Goal: Information Seeking & Learning: Learn about a topic

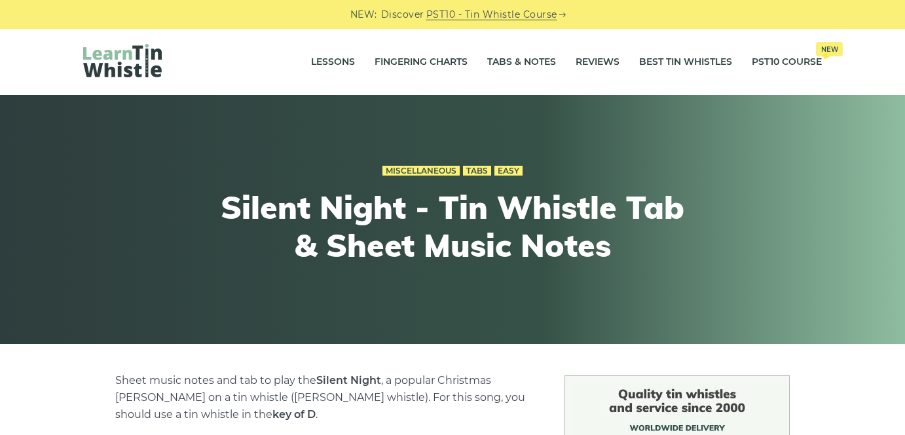
scroll to position [458, 0]
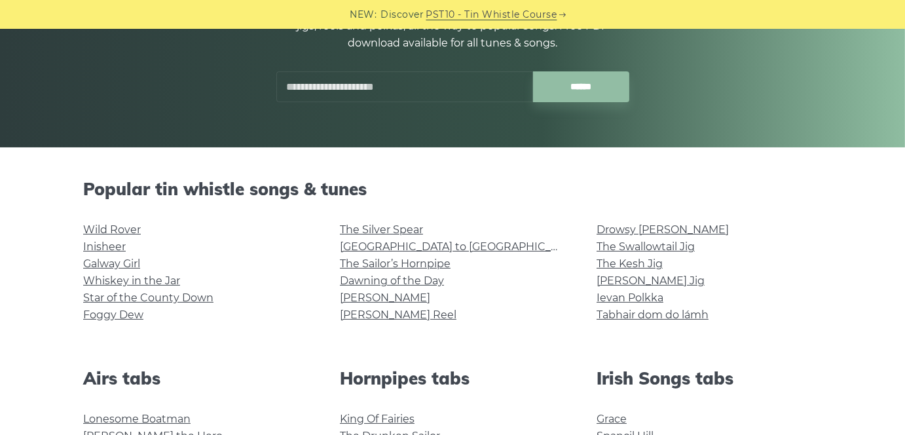
scroll to position [65, 0]
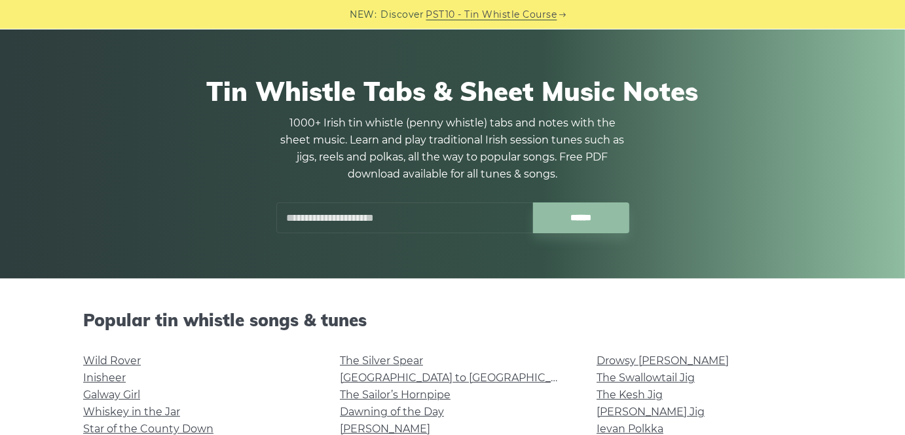
click at [430, 218] on input "text" at bounding box center [404, 217] width 257 height 31
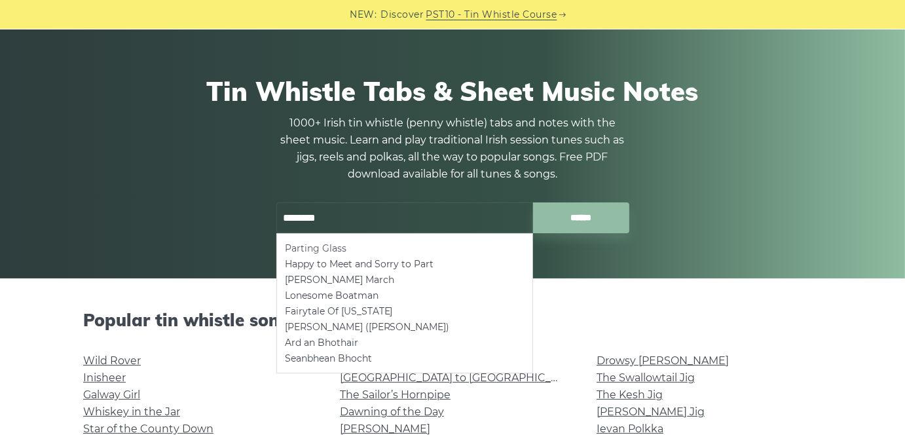
click at [420, 244] on li "Parting Glass" at bounding box center [405, 248] width 240 height 16
type input "**********"
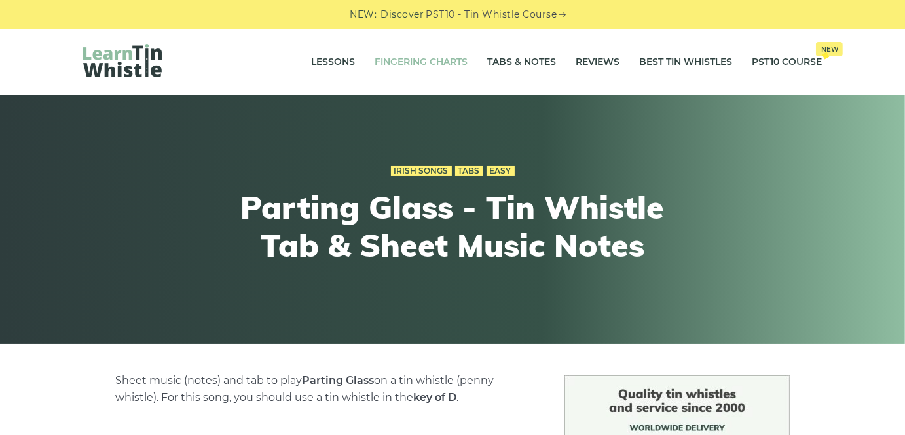
click at [447, 68] on link "Fingering Charts" at bounding box center [421, 62] width 93 height 33
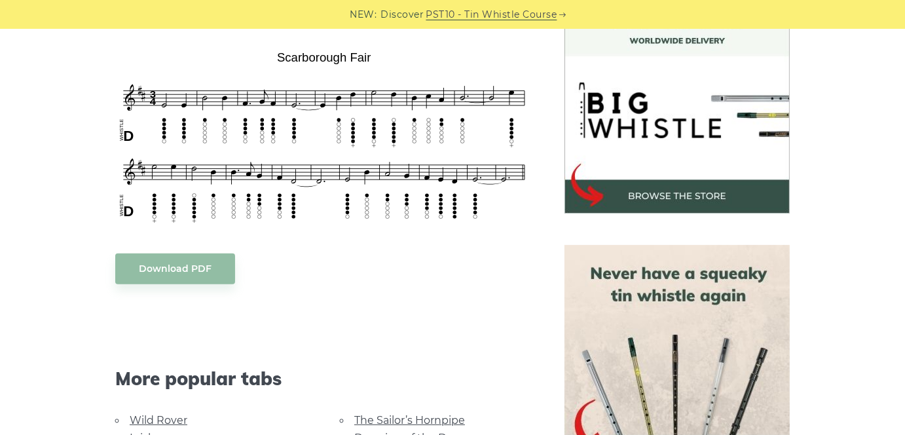
scroll to position [327, 0]
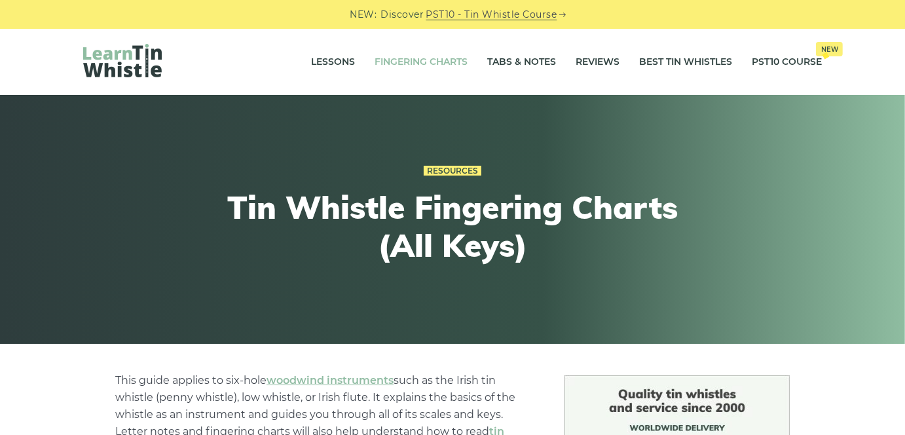
click at [447, 62] on link "Fingering Charts" at bounding box center [421, 62] width 93 height 33
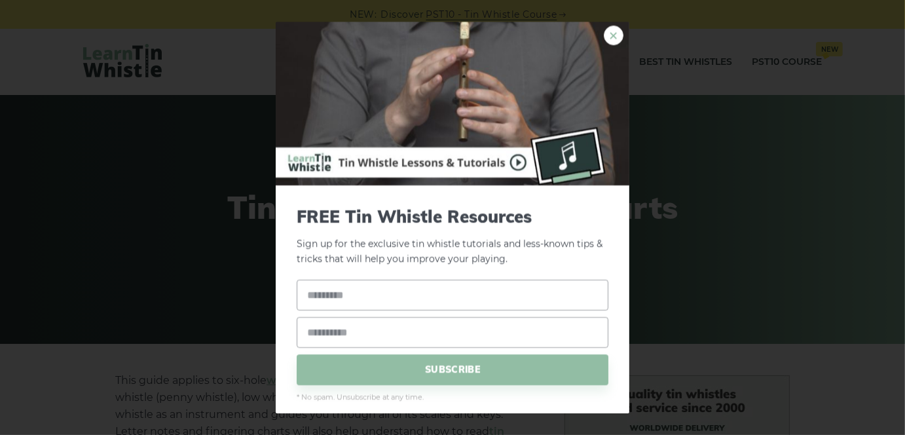
click at [604, 29] on link "×" at bounding box center [614, 36] width 20 height 20
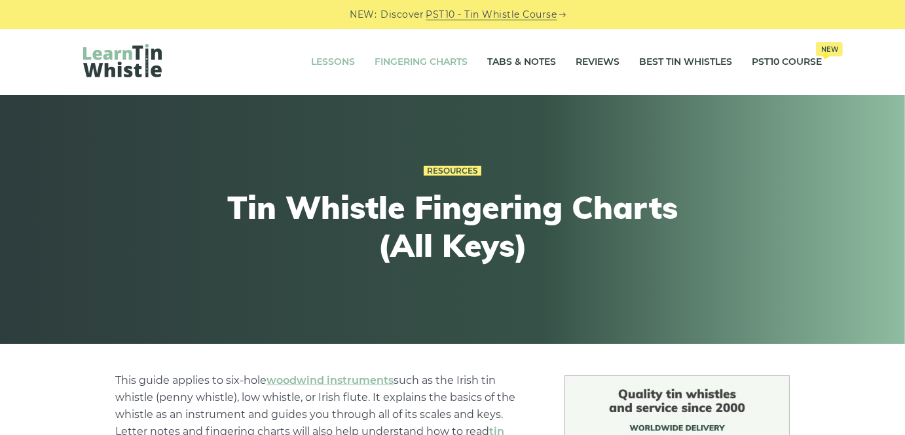
click at [345, 53] on link "Lessons" at bounding box center [333, 62] width 44 height 33
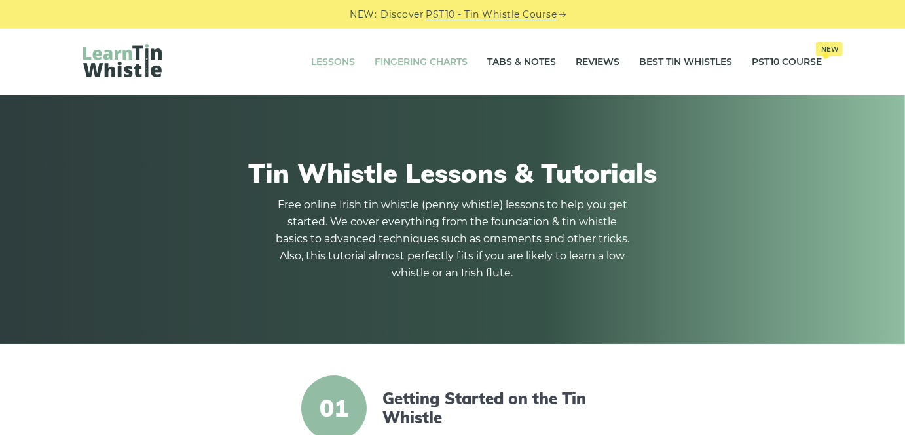
click at [422, 70] on link "Fingering Charts" at bounding box center [421, 62] width 93 height 33
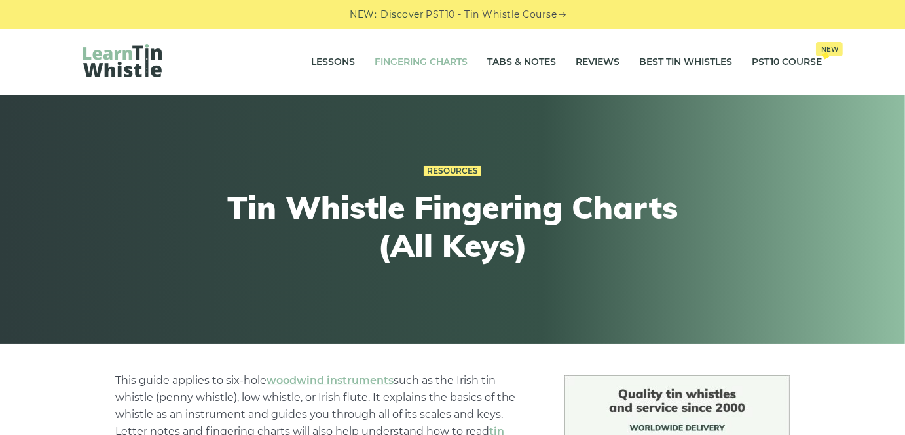
click at [417, 66] on link "Fingering Charts" at bounding box center [421, 62] width 93 height 33
click at [510, 64] on link "Tabs & Notes" at bounding box center [521, 62] width 69 height 33
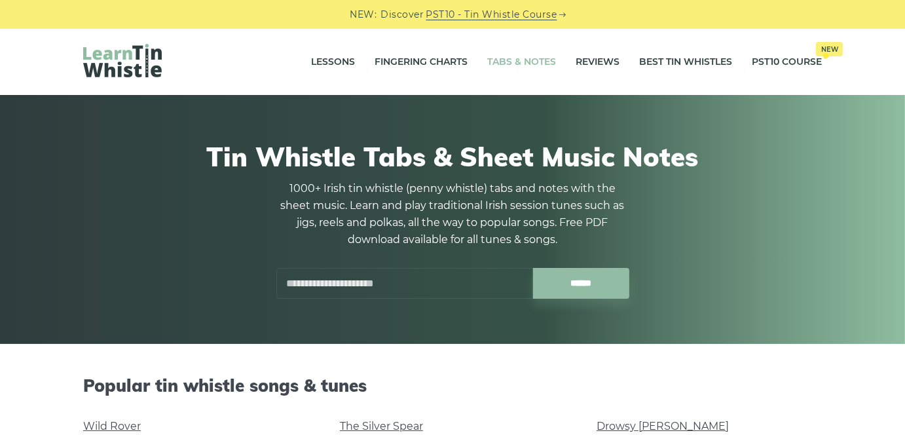
click at [517, 66] on link "Tabs & Notes" at bounding box center [521, 62] width 69 height 33
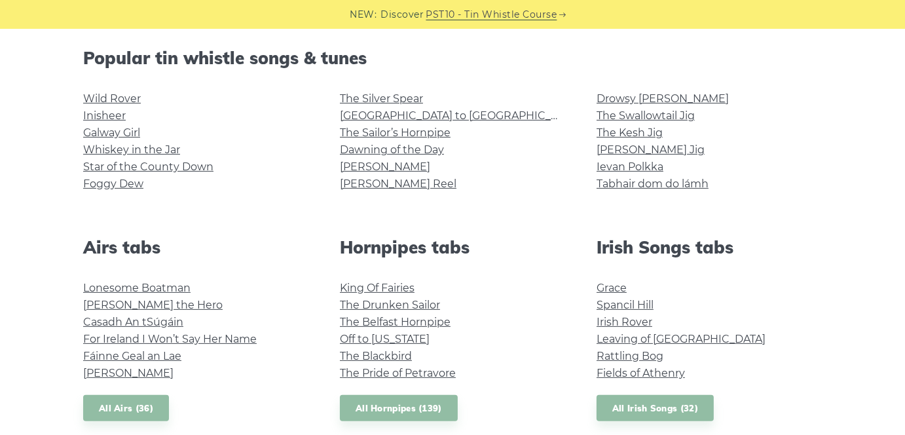
scroll to position [393, 0]
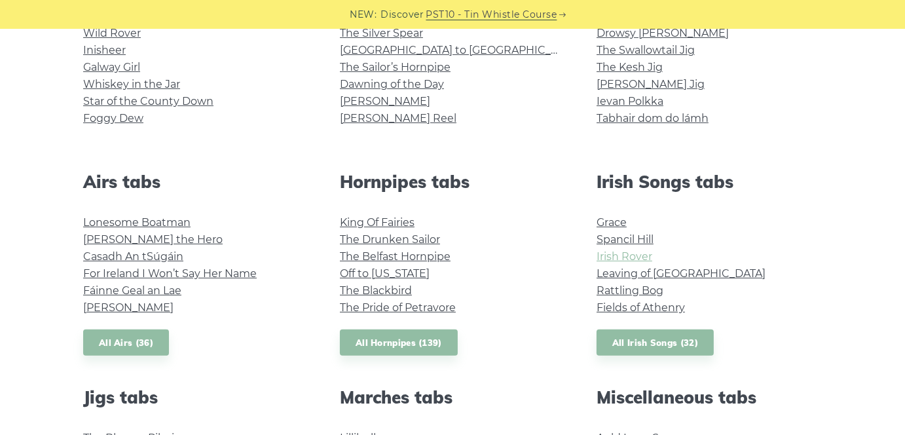
click at [627, 257] on link "Irish Rover" at bounding box center [625, 256] width 56 height 12
click at [409, 237] on link "The Drunken Sailor" at bounding box center [390, 239] width 100 height 12
click at [619, 222] on link "Grace" at bounding box center [612, 222] width 30 height 12
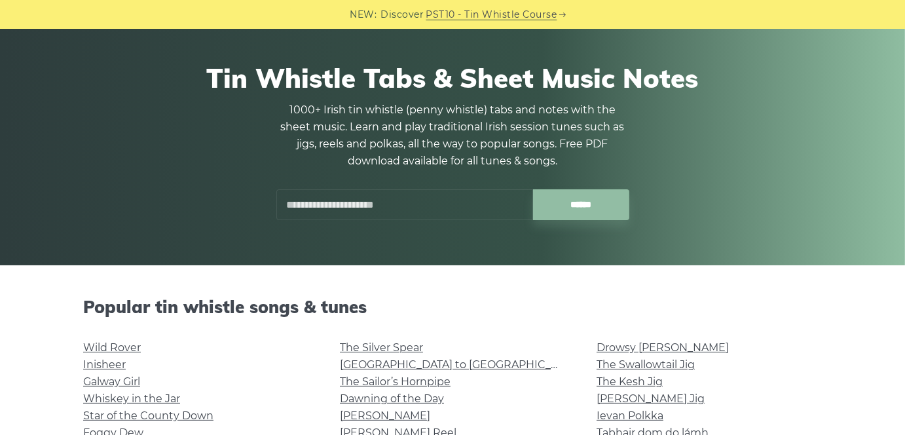
scroll to position [65, 0]
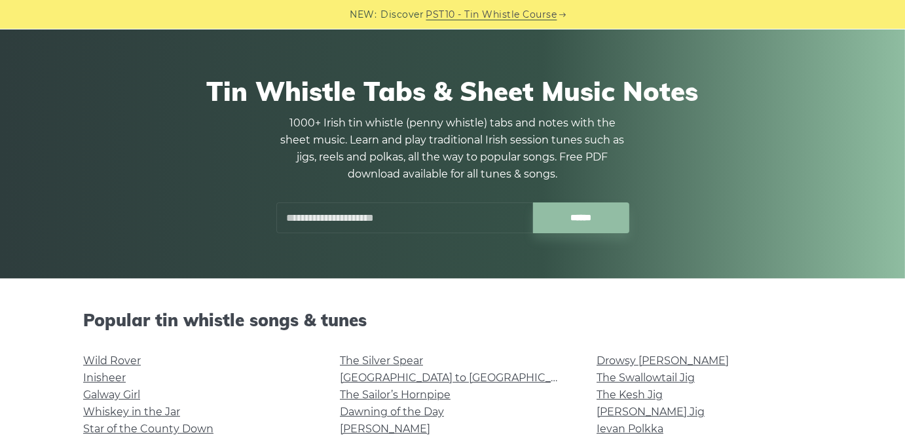
click at [369, 212] on input "text" at bounding box center [404, 217] width 257 height 31
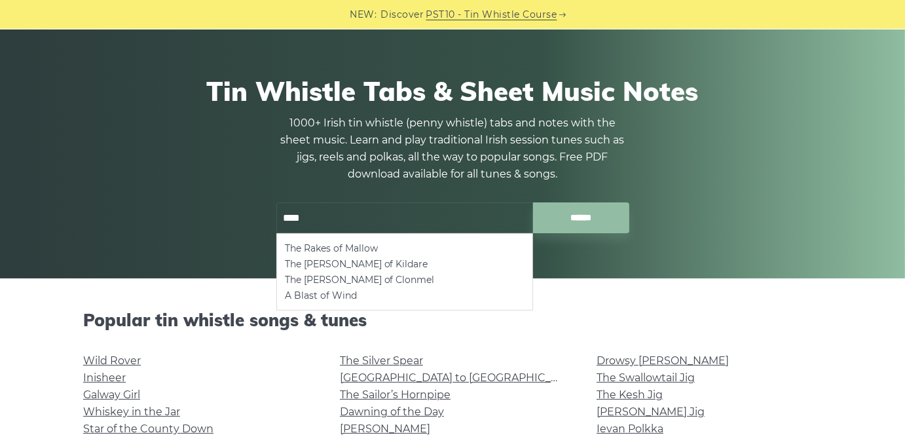
type input "****"
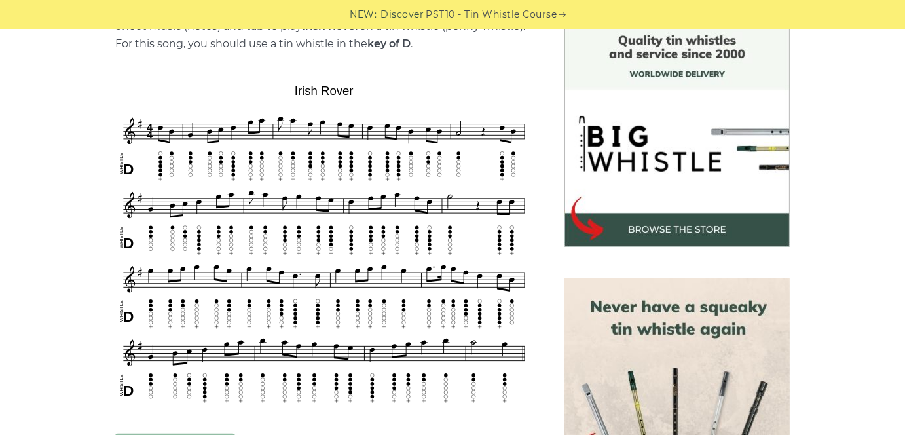
scroll to position [393, 0]
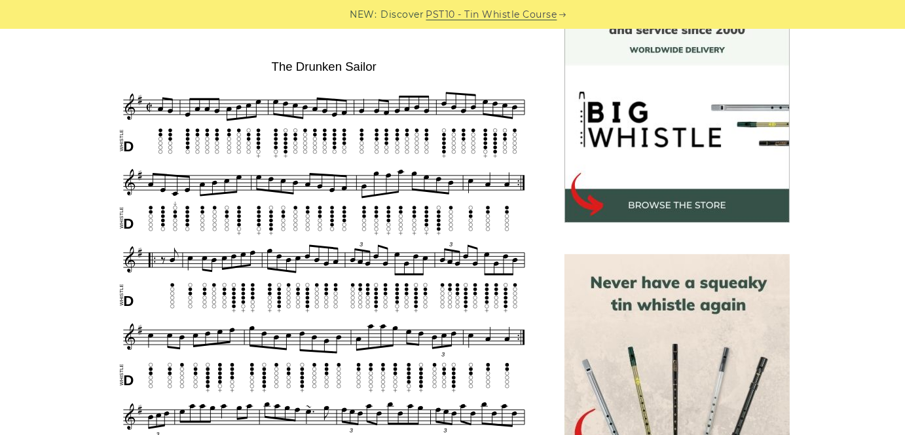
scroll to position [393, 0]
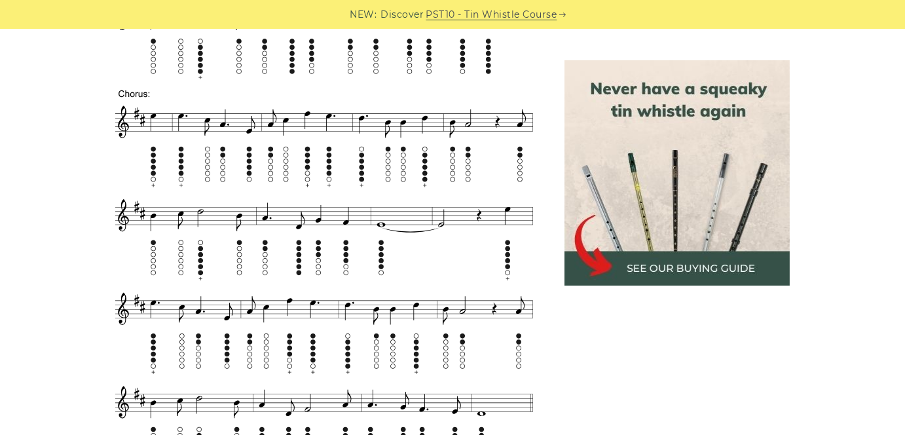
scroll to position [851, 0]
